Goal: Task Accomplishment & Management: Use online tool/utility

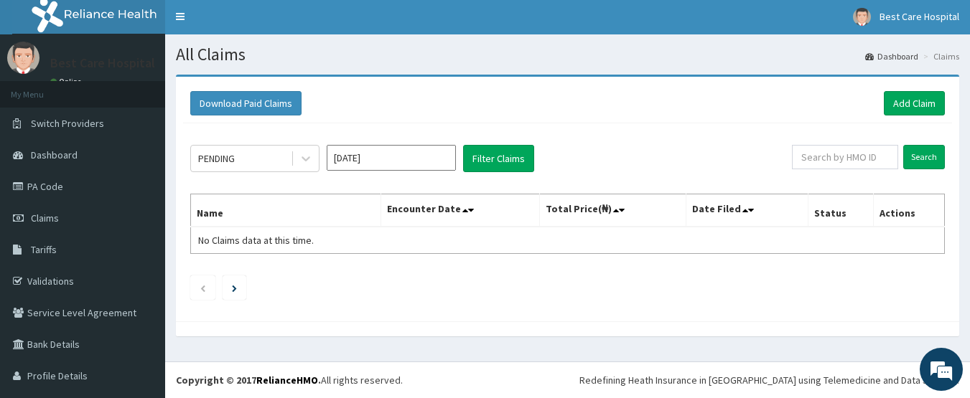
scroll to position [32, 0]
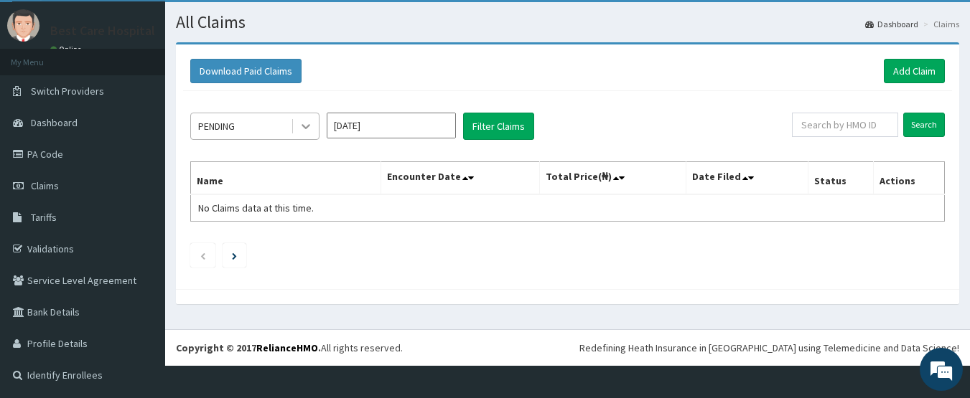
click at [314, 120] on div at bounding box center [306, 126] width 26 height 26
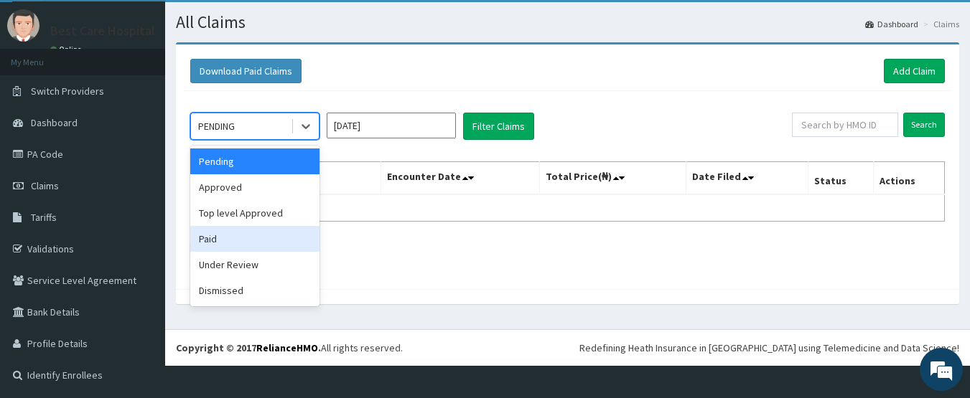
click at [258, 240] on div "Paid" at bounding box center [254, 239] width 129 height 26
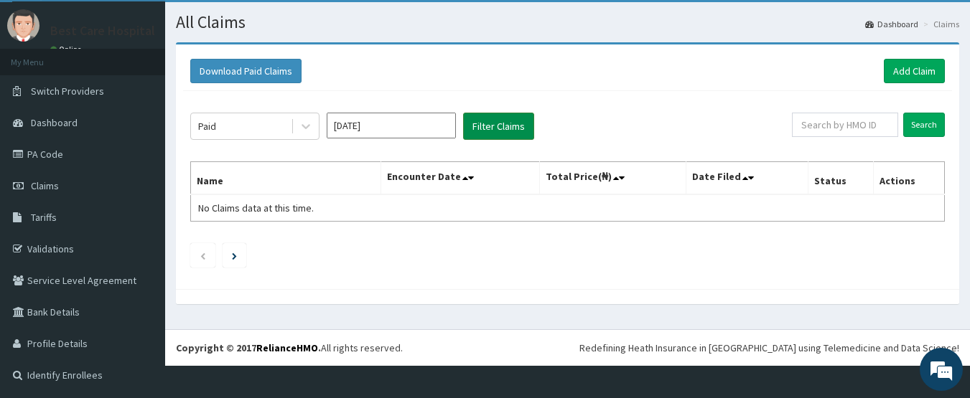
click at [476, 128] on button "Filter Claims" at bounding box center [498, 126] width 71 height 27
click at [487, 122] on button "Filter Claims" at bounding box center [498, 126] width 71 height 27
click at [889, 70] on link "Add Claim" at bounding box center [914, 71] width 61 height 24
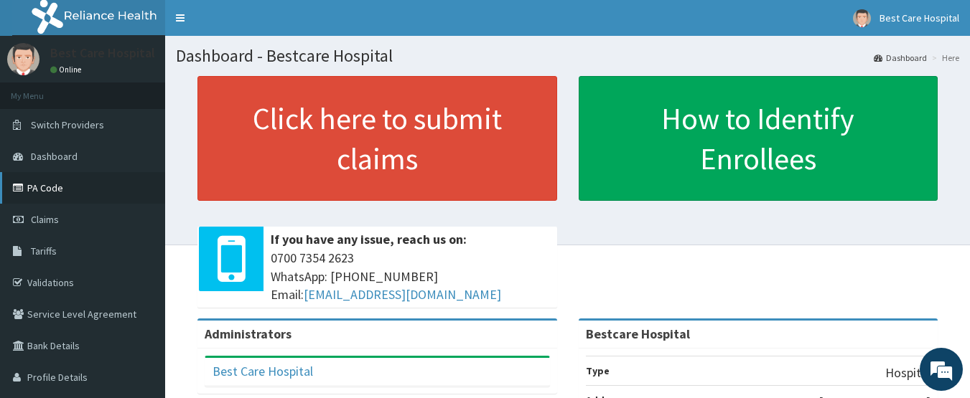
click at [70, 197] on link "PA Code" at bounding box center [82, 188] width 165 height 32
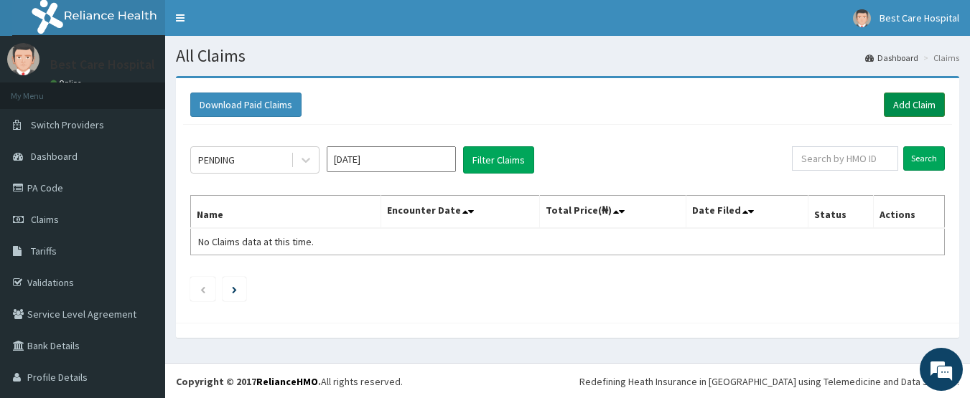
click at [897, 106] on link "Add Claim" at bounding box center [914, 105] width 61 height 24
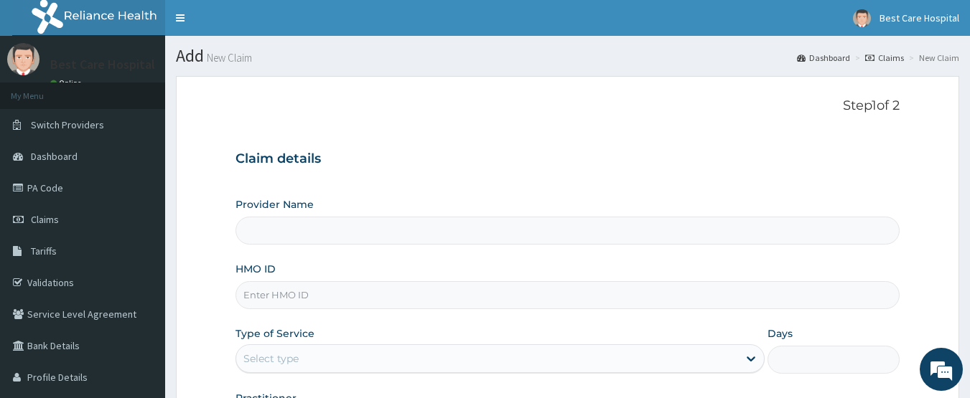
type input "Bestcare Hospital"
